Goal: Information Seeking & Learning: Learn about a topic

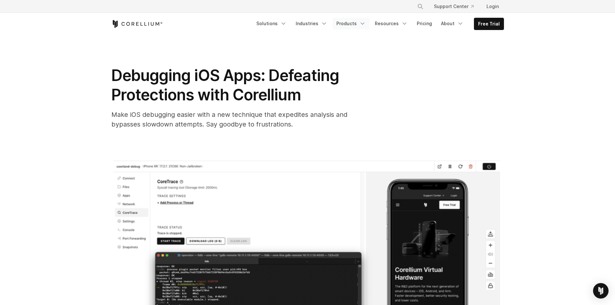
click at [365, 20] on link "Products" at bounding box center [350, 24] width 37 height 12
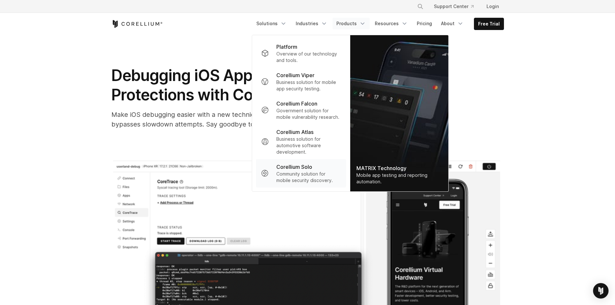
click at [309, 165] on p "Corellium Solo" at bounding box center [294, 167] width 36 height 8
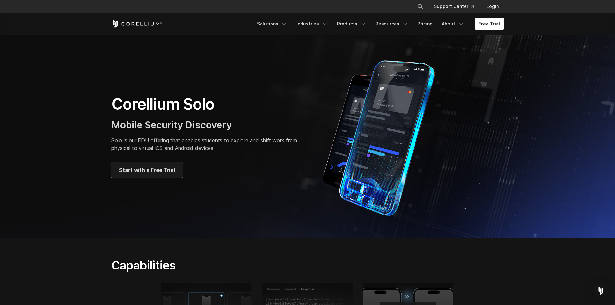
click at [153, 175] on link "Start with a Free Trial" at bounding box center [146, 169] width 71 height 15
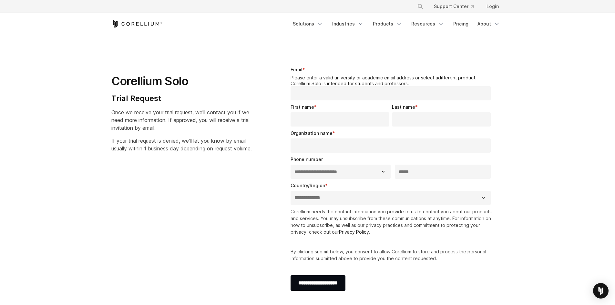
select select "**"
click at [453, 78] on link "different product" at bounding box center [456, 77] width 37 height 5
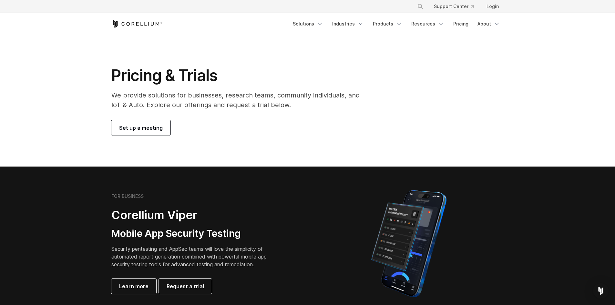
click at [453, 78] on div "Pricing & Trials We provide solutions for businesses, research teams, community…" at bounding box center [307, 101] width 405 height 70
click at [400, 24] on polyline "Navigation Menu" at bounding box center [398, 24] width 3 height 2
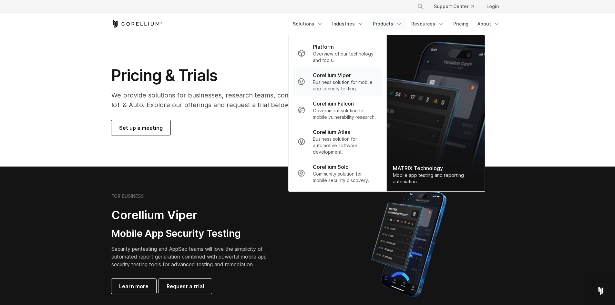
click at [364, 85] on p "Business solution for mobile app security testing." at bounding box center [345, 85] width 64 height 13
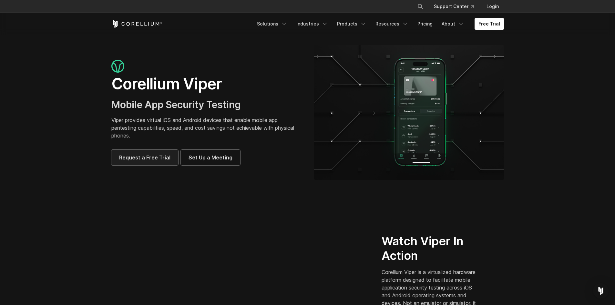
click at [135, 156] on span "Request a Free Trial" at bounding box center [144, 158] width 51 height 8
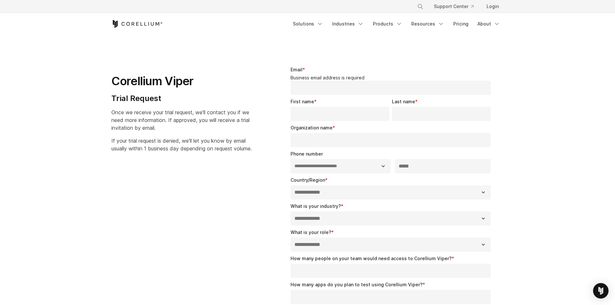
select select "**"
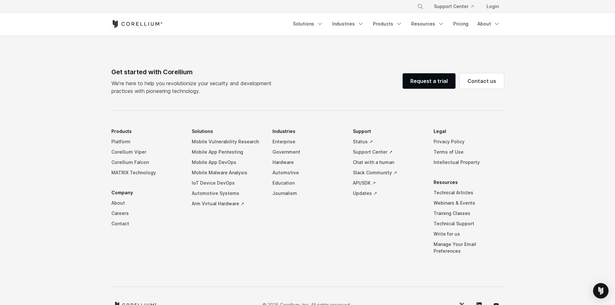
scroll to position [425, 0]
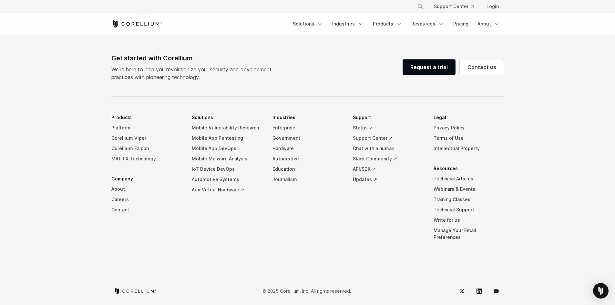
click at [532, 134] on footer "Get started with Corellium We’re here to help you revolutionize your security a…" at bounding box center [307, 166] width 615 height 289
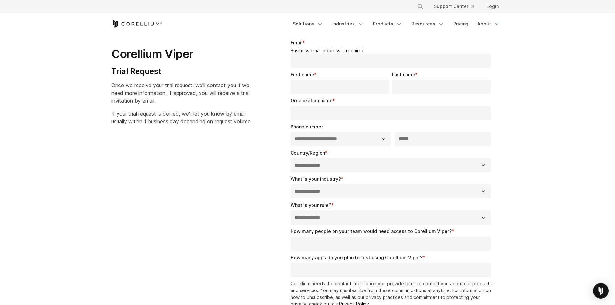
scroll to position [0, 0]
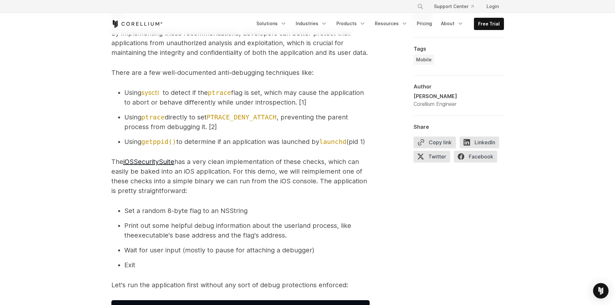
scroll to position [645, 0]
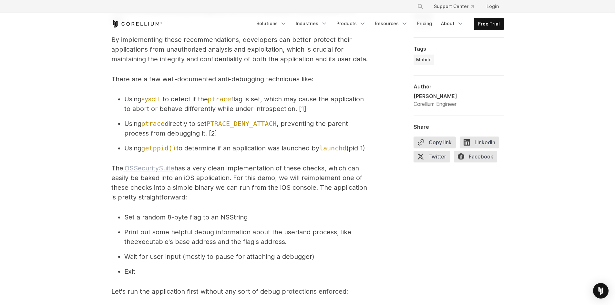
click at [169, 172] on link "iOSSecuritySuite" at bounding box center [148, 168] width 51 height 8
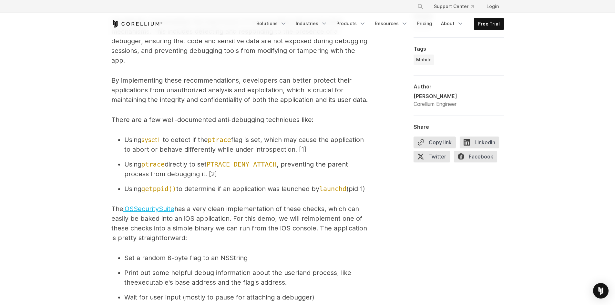
scroll to position [613, 0]
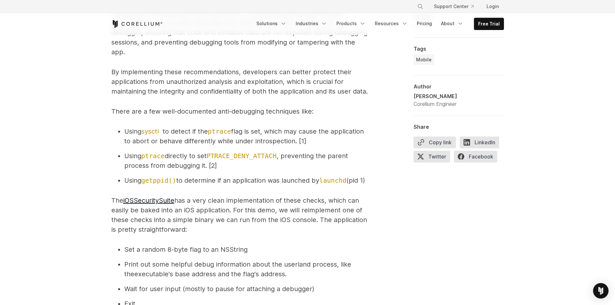
click at [157, 180] on span "getppid()" at bounding box center [158, 180] width 35 height 8
copy span "getppid"
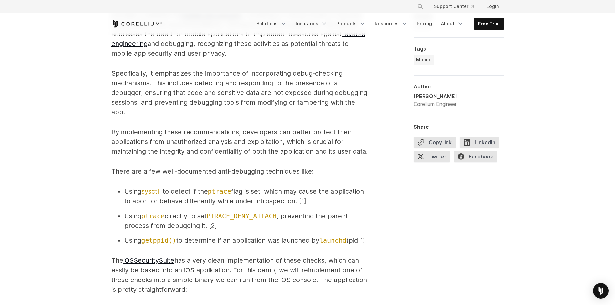
scroll to position [549, 0]
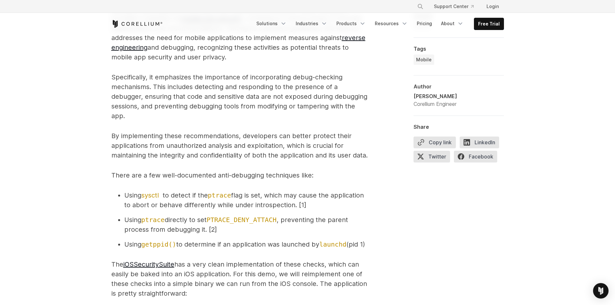
click at [143, 249] on li "Using getppid() to determine if an application was launched by launchd (pid 1)" at bounding box center [246, 244] width 245 height 10
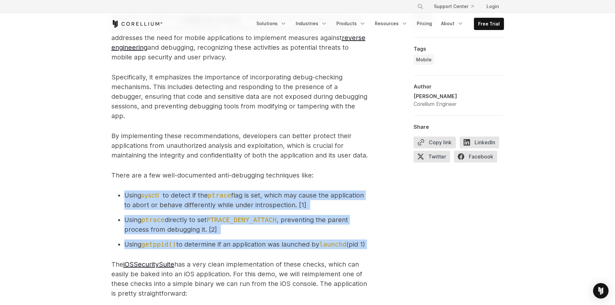
drag, startPoint x: 136, startPoint y: 256, endPoint x: 119, endPoint y: 192, distance: 65.8
click at [119, 192] on ul "Using sysctl to detect if the ptrace flag is set, which may cause the applicati…" at bounding box center [240, 219] width 258 height 59
copy ul "Using sysctl to detect if the ptrace flag is set, which may cause the applicati…"
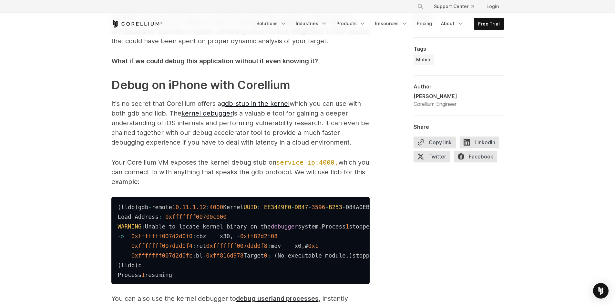
scroll to position [1549, 0]
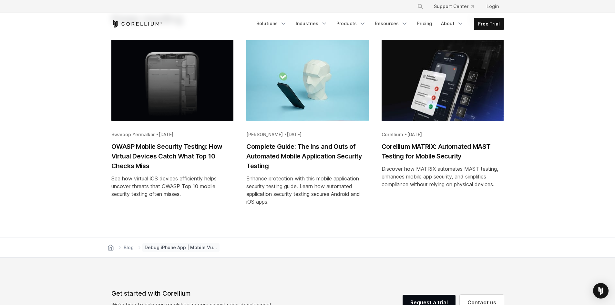
scroll to position [2607, 0]
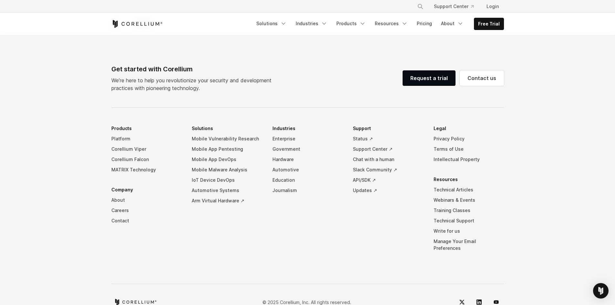
scroll to position [452, 0]
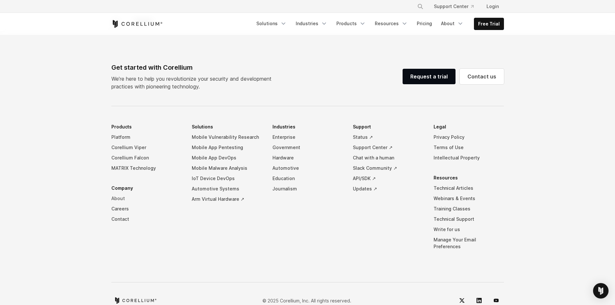
click at [121, 196] on link "About" at bounding box center [146, 198] width 70 height 10
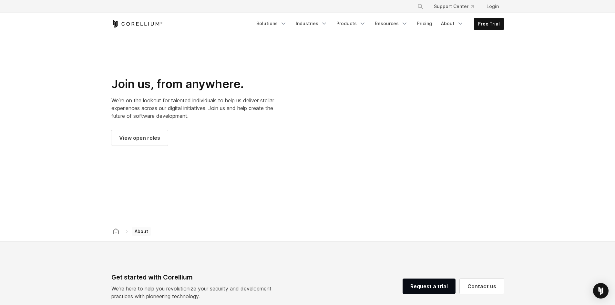
scroll to position [871, 0]
click at [143, 133] on span "View open roles" at bounding box center [139, 137] width 41 height 8
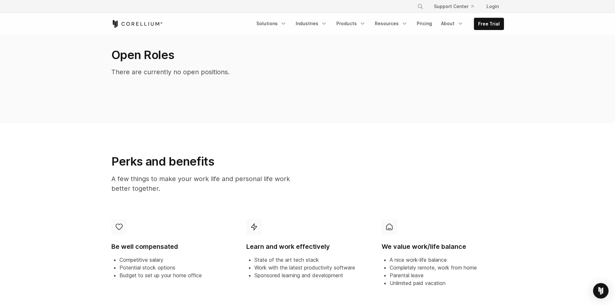
scroll to position [161, 0]
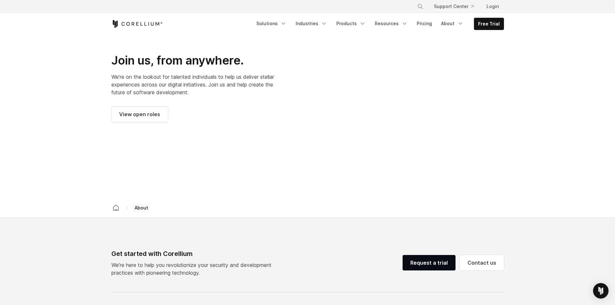
scroll to position [892, 0]
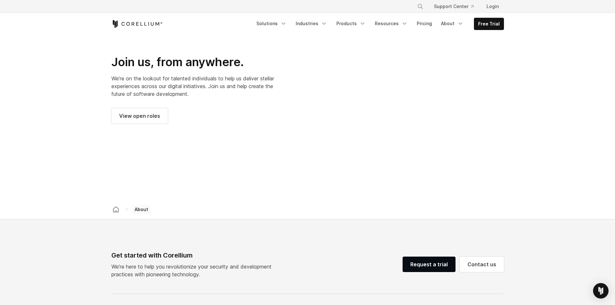
click at [356, 134] on div at bounding box center [409, 90] width 190 height 190
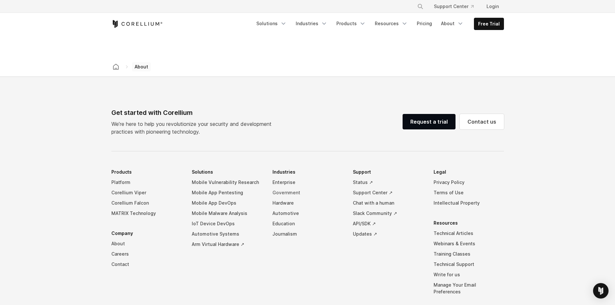
scroll to position [1081, 0]
